Goal: Find specific page/section

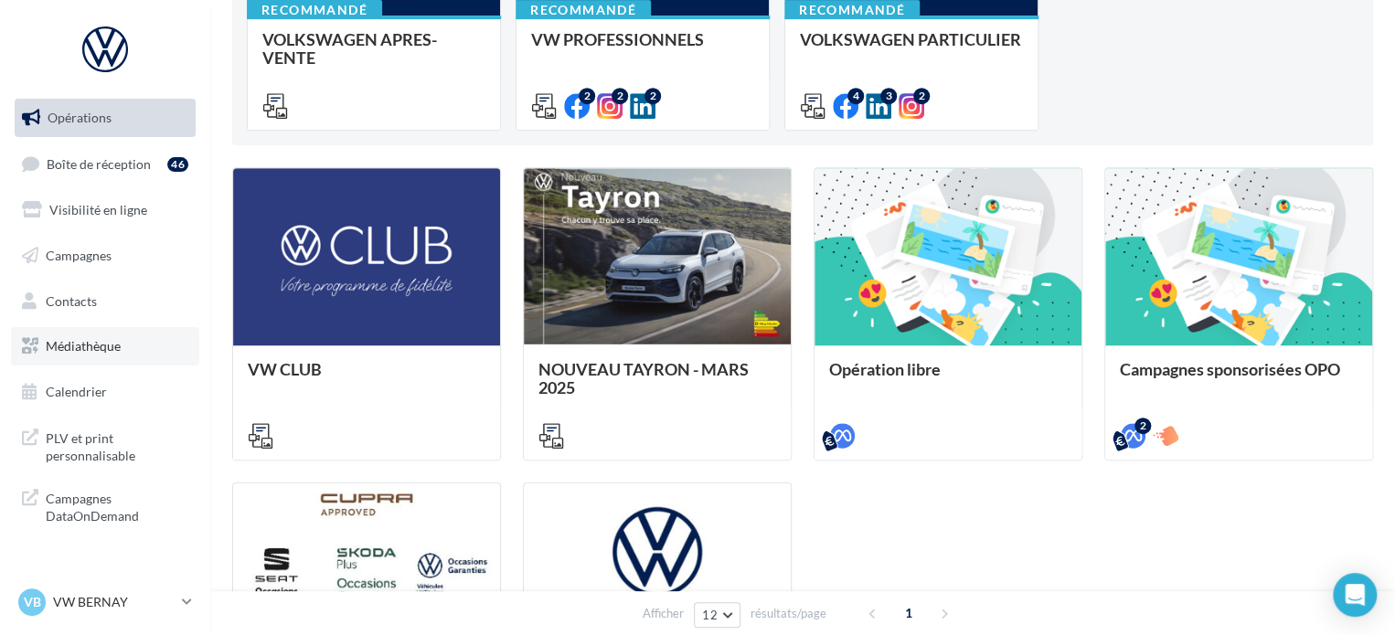
scroll to position [366, 0]
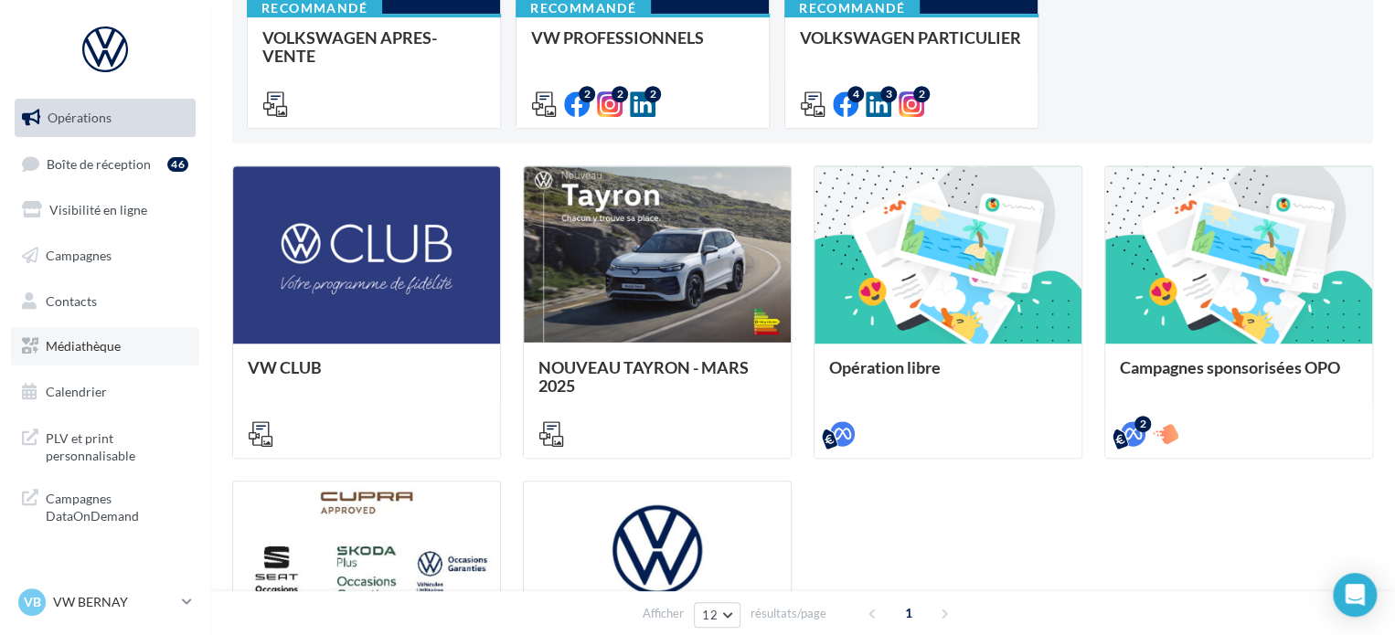
click at [121, 354] on link "Médiathèque" at bounding box center [105, 346] width 188 height 38
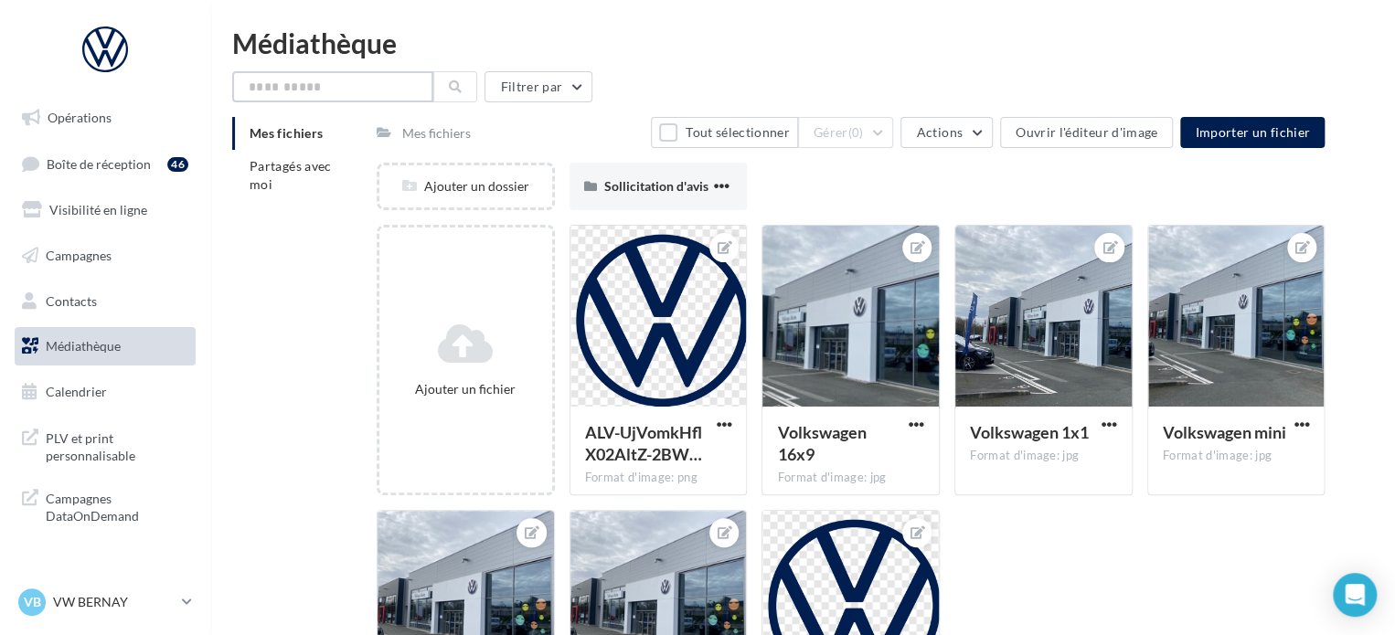
click at [335, 85] on input "text" at bounding box center [332, 86] width 201 height 31
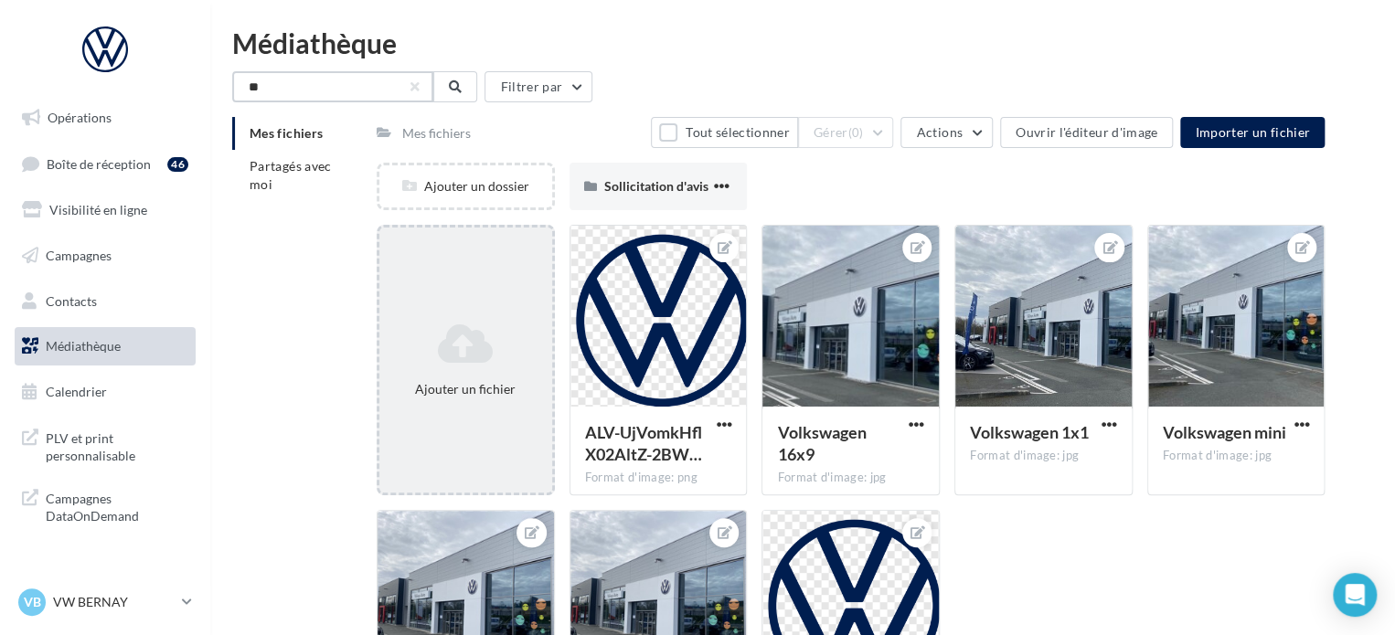
type input "*"
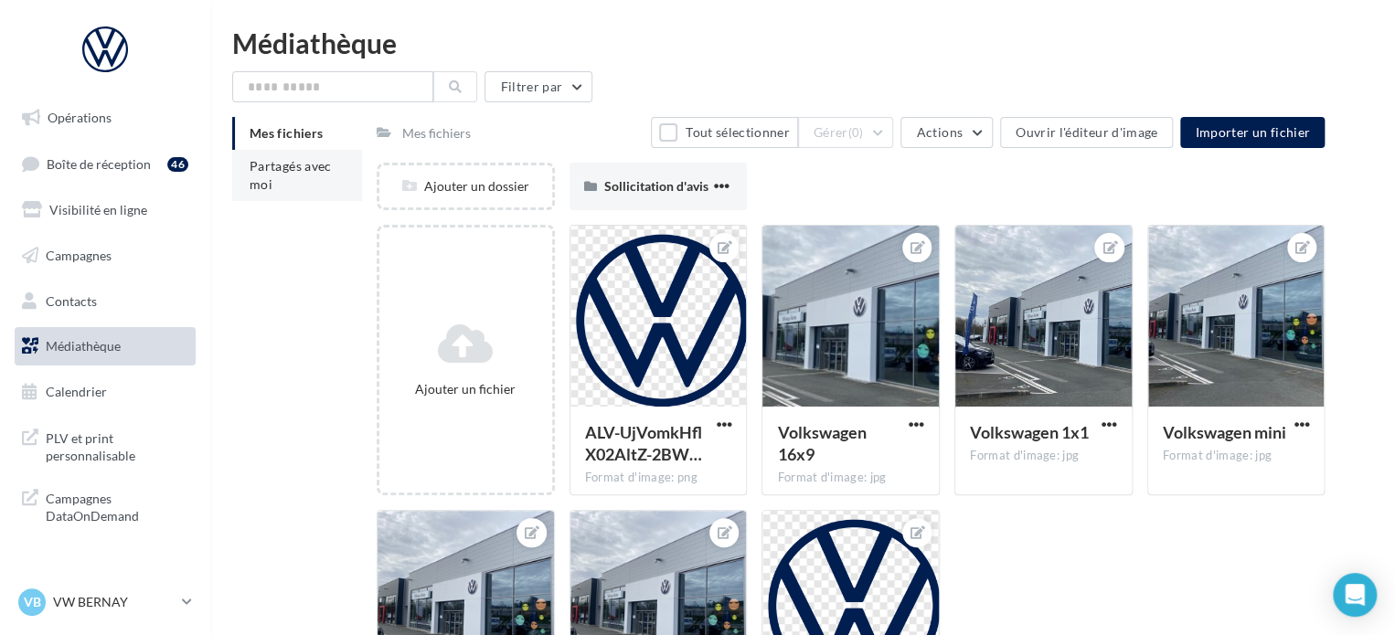
click at [297, 159] on span "Partagés avec moi" at bounding box center [290, 175] width 82 height 34
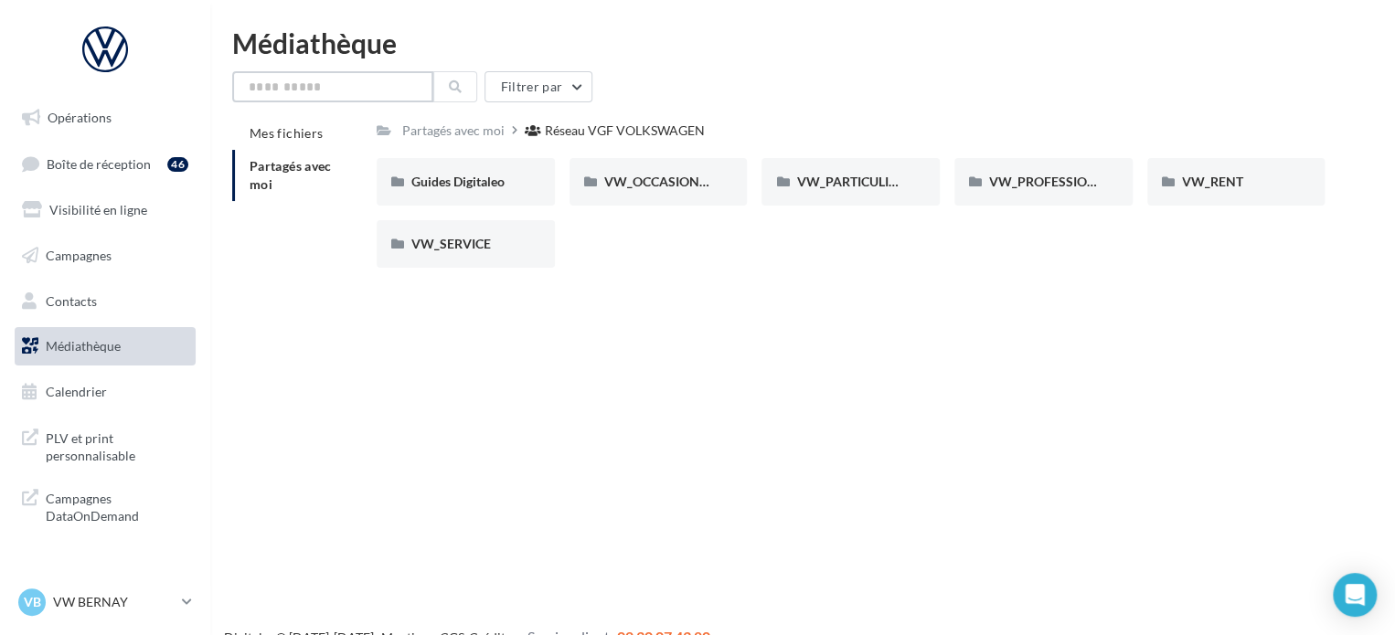
click at [311, 83] on input "text" at bounding box center [332, 86] width 201 height 31
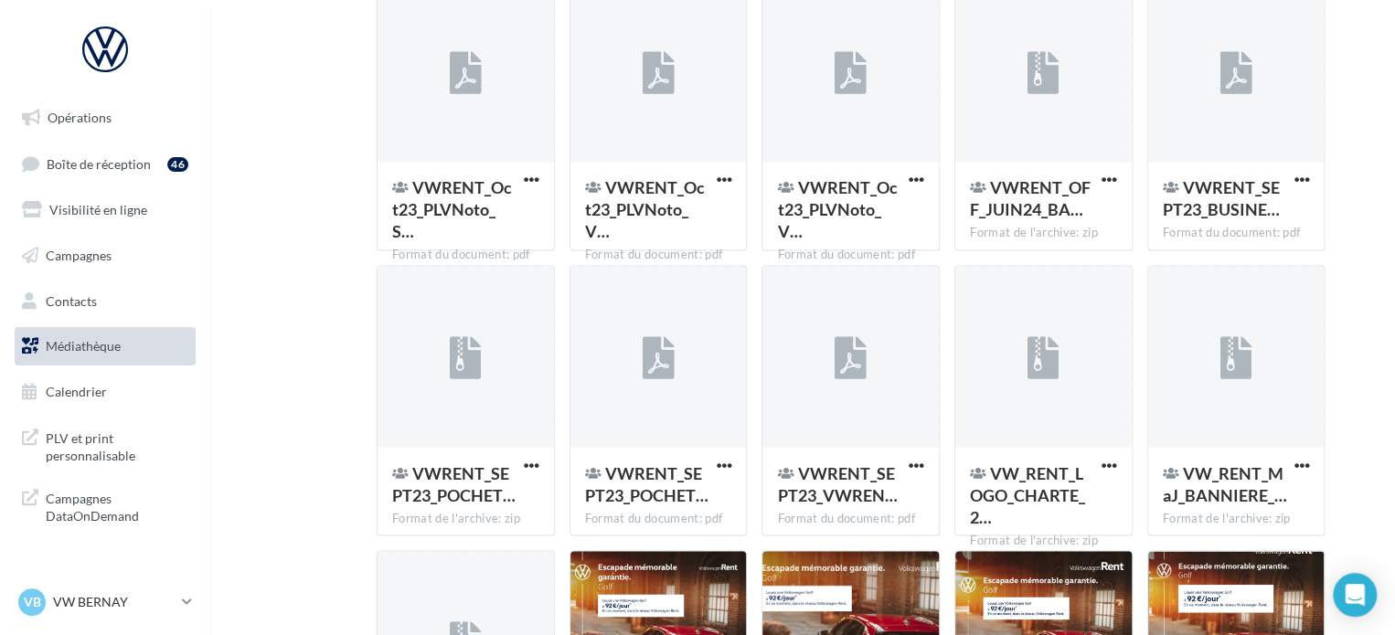
scroll to position [1985, 0]
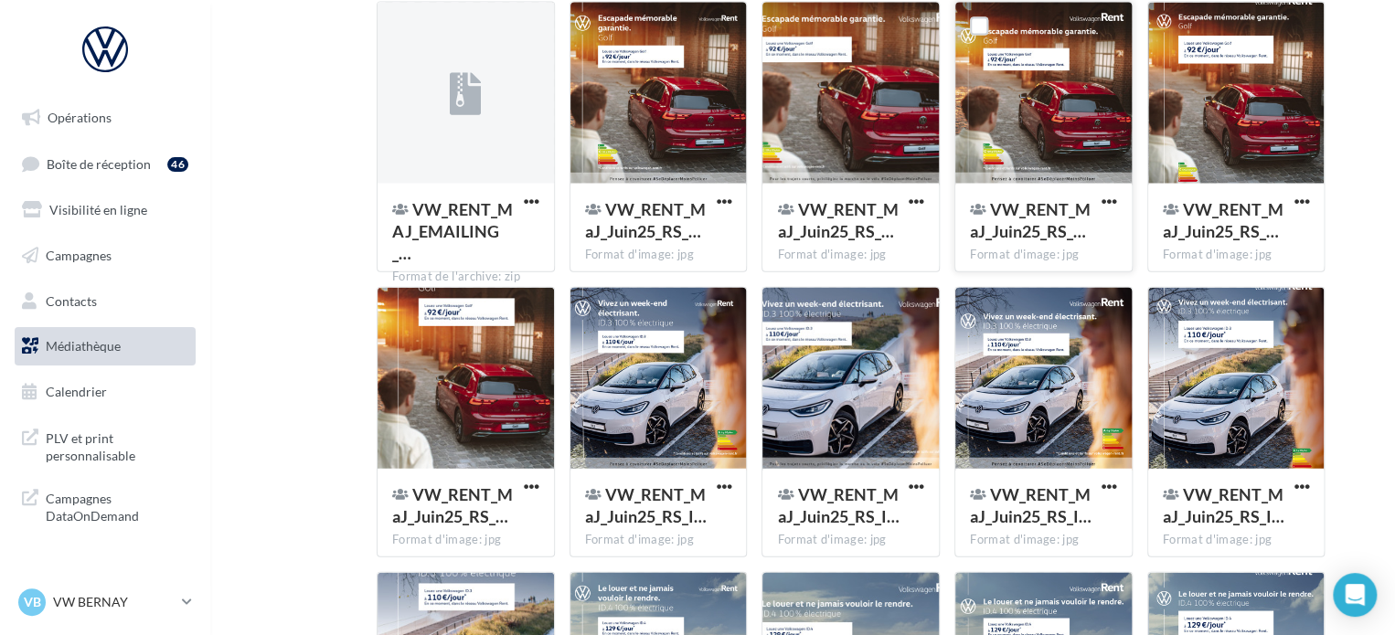
type input "****"
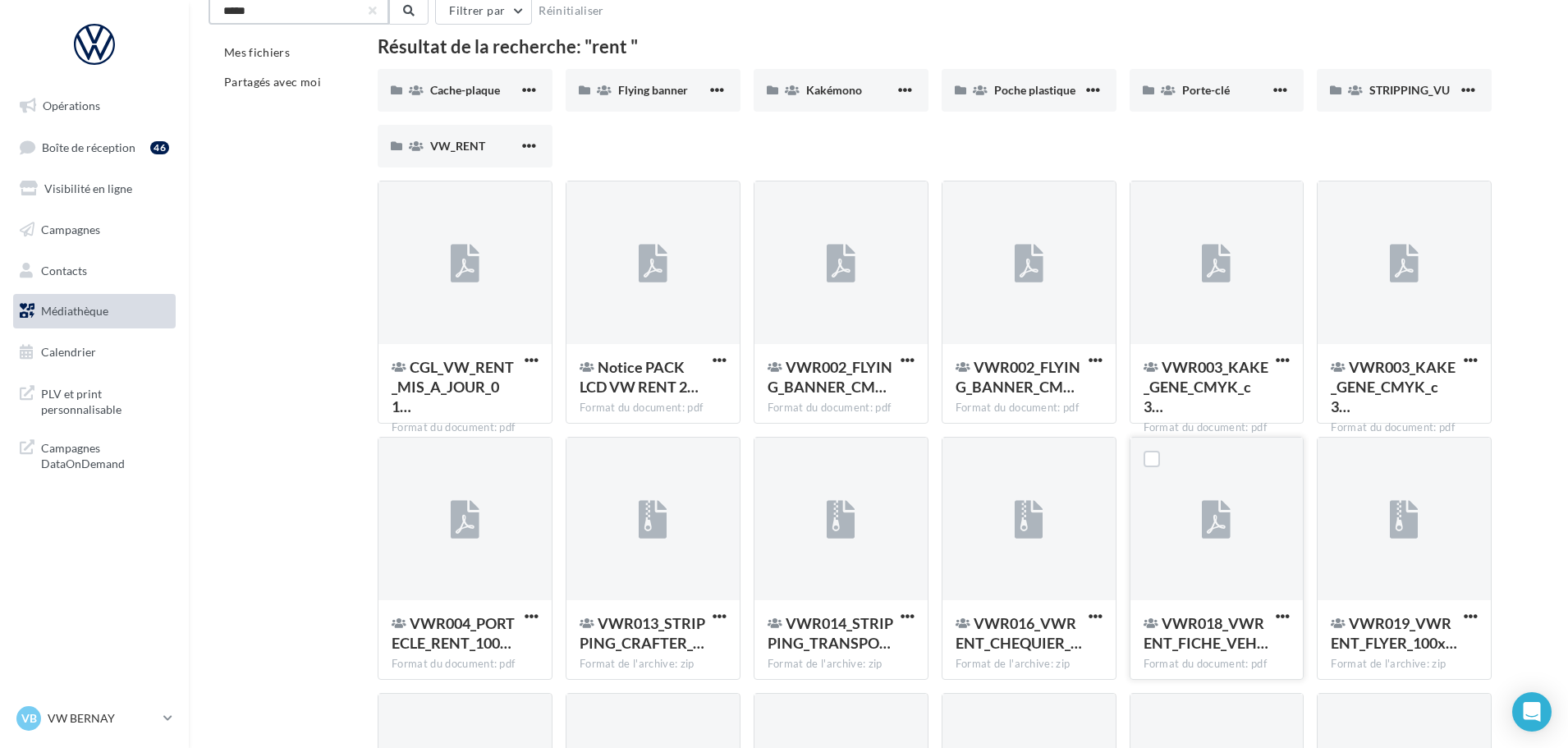
scroll to position [0, 0]
